Goal: Task Accomplishment & Management: Manage account settings

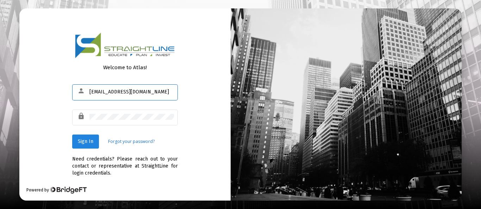
type input "[EMAIL_ADDRESS][DOMAIN_NAME]"
click at [89, 142] on span "Sign In" at bounding box center [85, 142] width 15 height 6
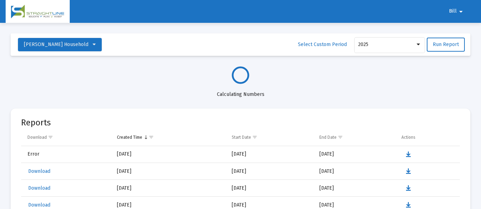
select select "View all"
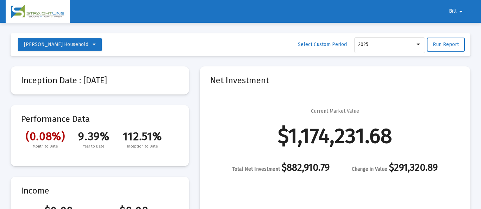
scroll to position [338, 0]
click at [456, 11] on span "Bill" at bounding box center [453, 11] width 8 height 6
click at [463, 33] on button "Logout" at bounding box center [460, 29] width 39 height 17
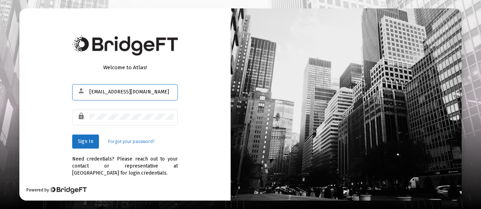
type input "[EMAIL_ADDRESS][DOMAIN_NAME]"
